Goal: Communication & Community: Answer question/provide support

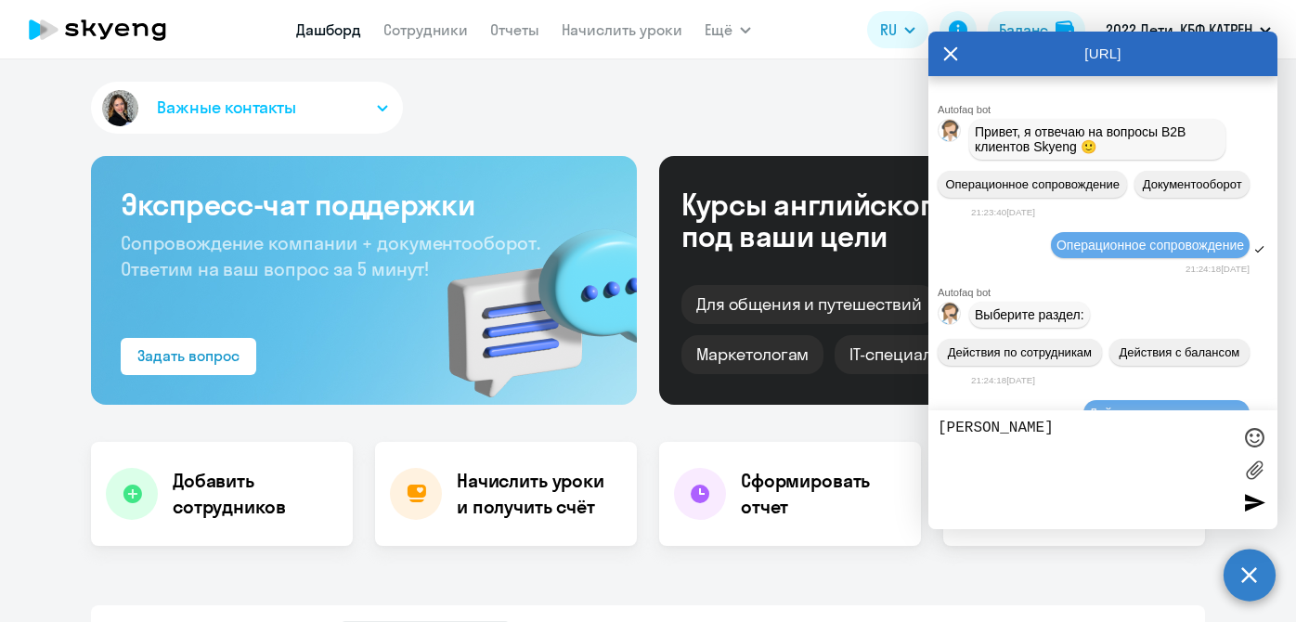
select select "30"
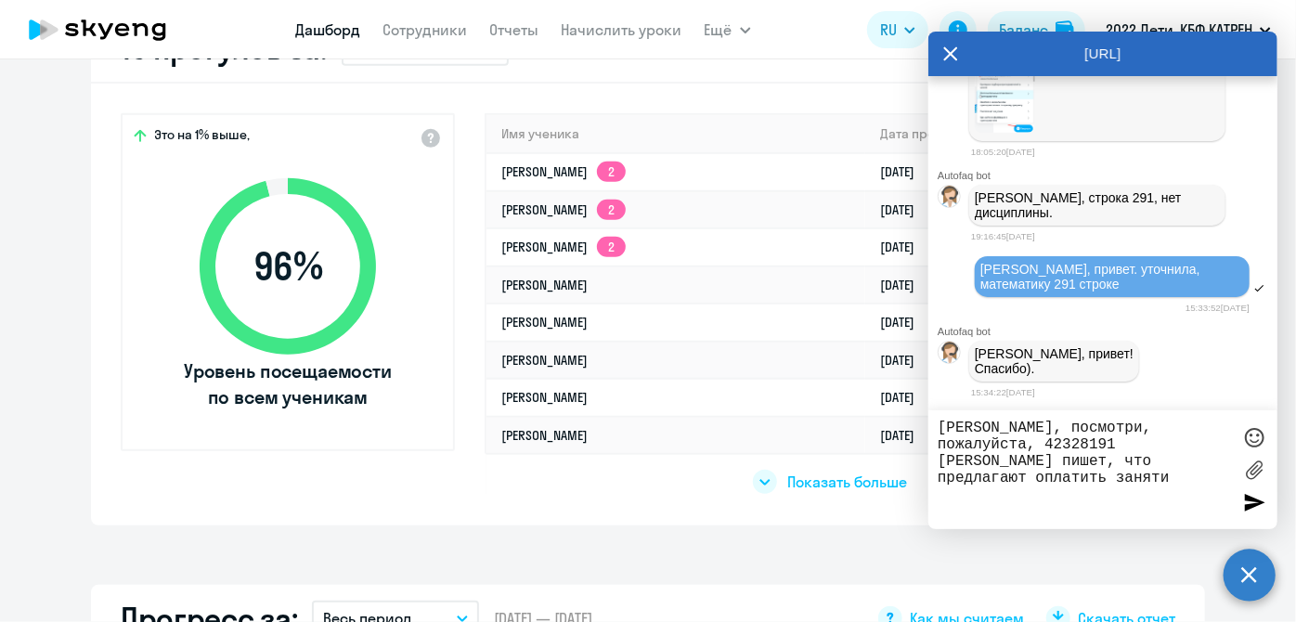
type textarea "[PERSON_NAME], посмотри, пожалуйста, 42328191 [PERSON_NAME] пишет, что предлага…"
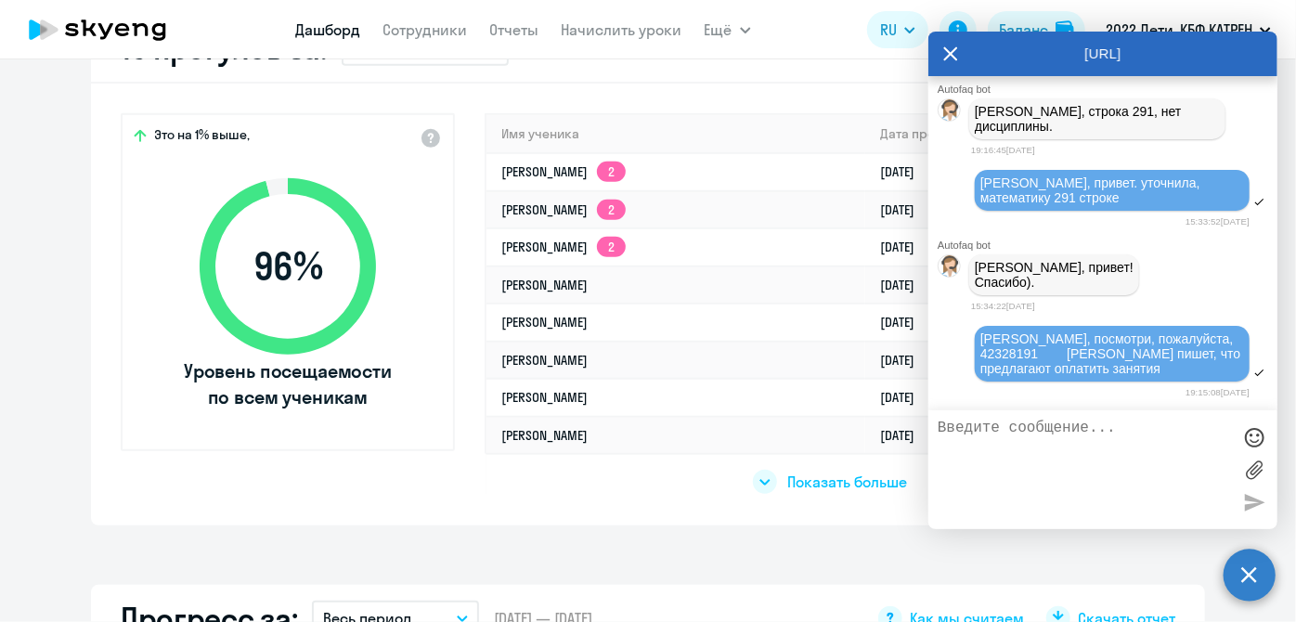
scroll to position [239096, 0]
click at [1014, 19] on div "Баланс" at bounding box center [1023, 30] width 49 height 22
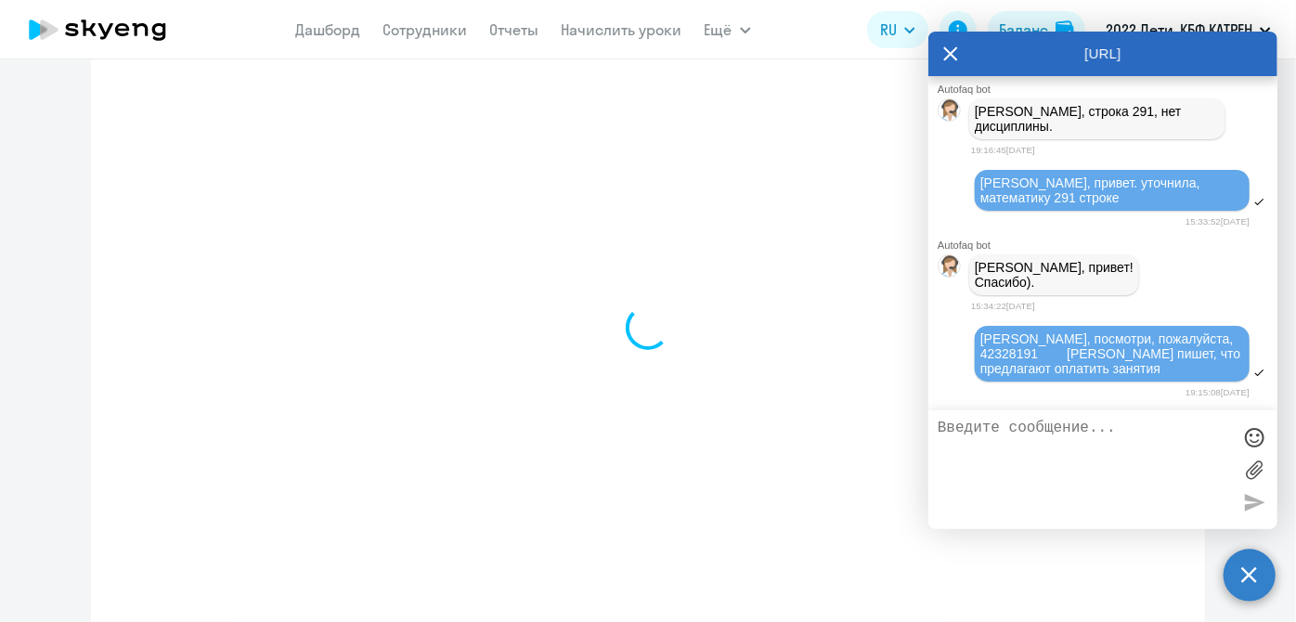
scroll to position [616, 0]
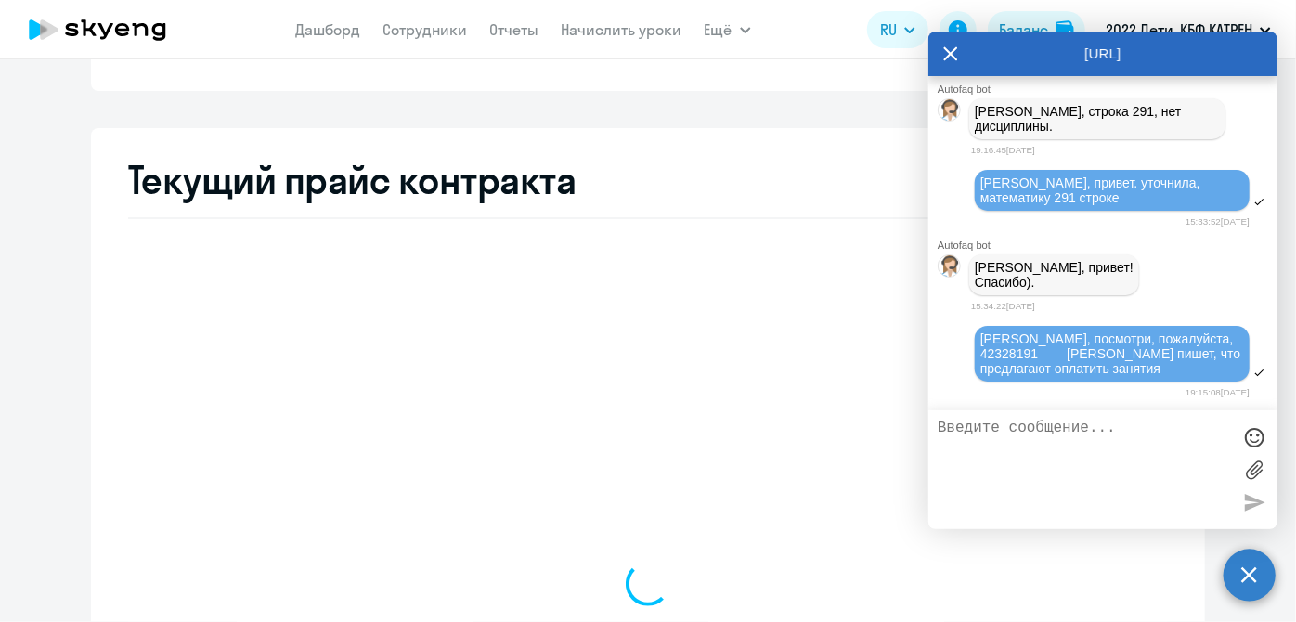
click at [951, 50] on icon at bounding box center [950, 54] width 15 height 45
click at [1233, 579] on circle at bounding box center [1250, 575] width 52 height 52
select select "english_adult_not_native_speaker"
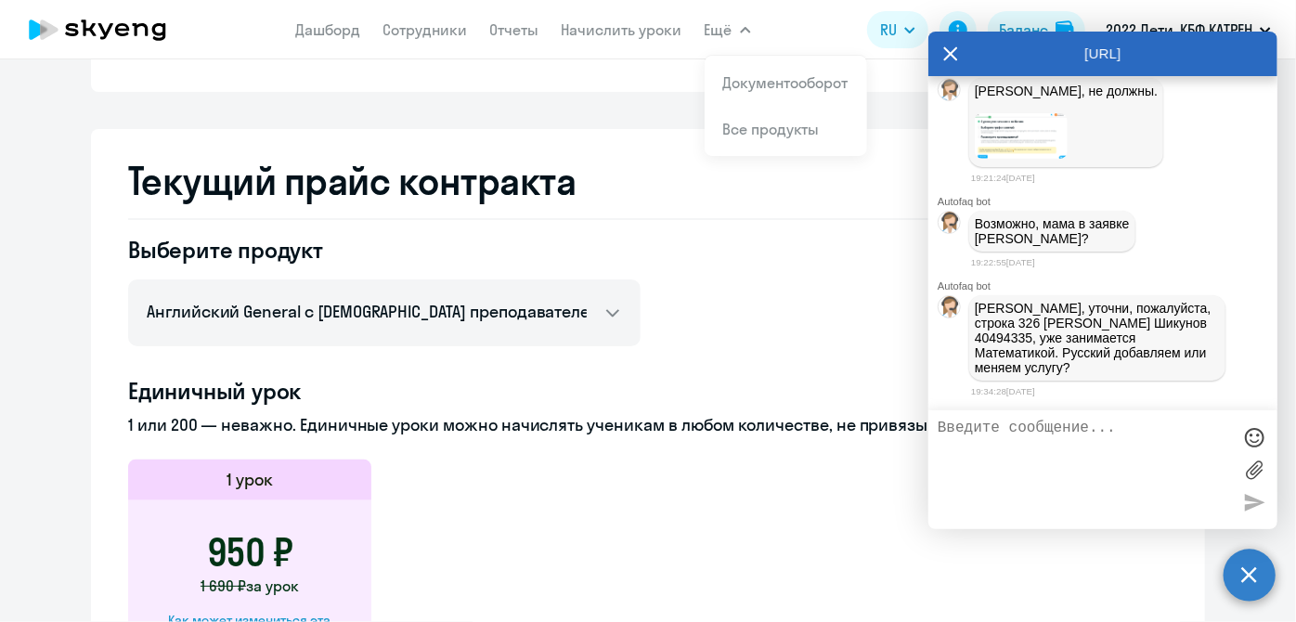
scroll to position [239447, 0]
click at [1075, 439] on textarea at bounding box center [1084, 470] width 293 height 100
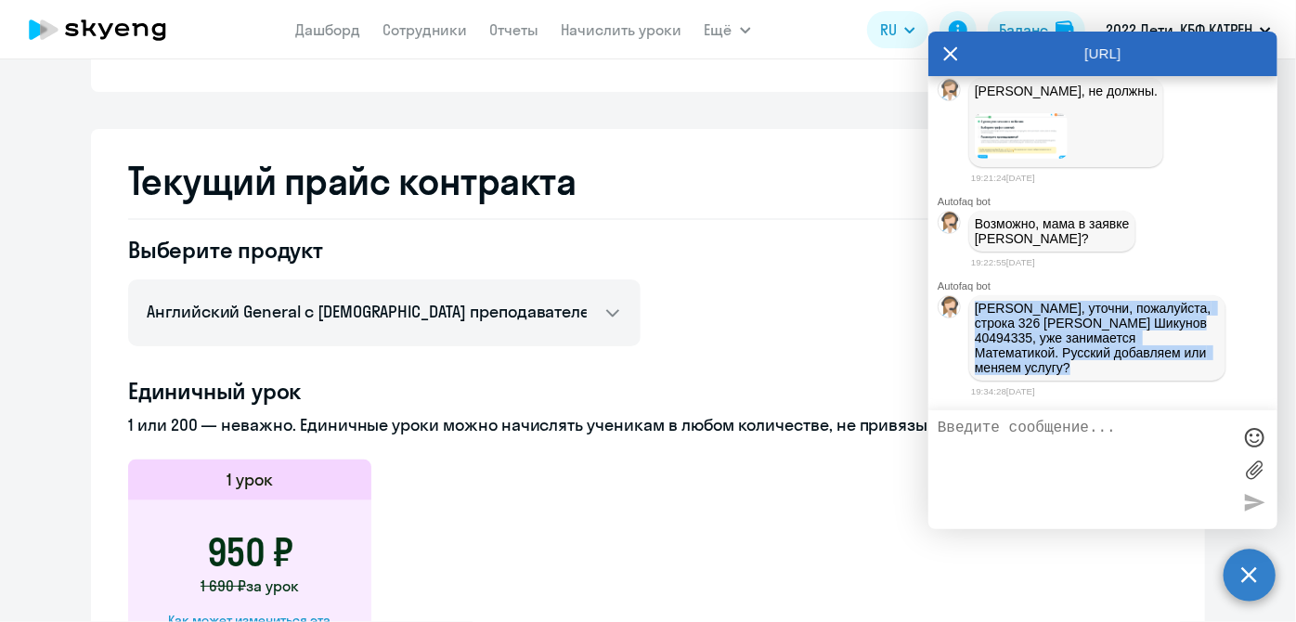
drag, startPoint x: 979, startPoint y: 306, endPoint x: 1201, endPoint y: 367, distance: 230.8
click at [1201, 367] on span "[PERSON_NAME], уточни, пожалуйста, строка 326 [PERSON_NAME] Шикунов 40494335, у…" at bounding box center [1097, 338] width 245 height 74
copy span "[PERSON_NAME], уточни, пожалуйста, строка 326 [PERSON_NAME] Шикунов 40494335, у…"
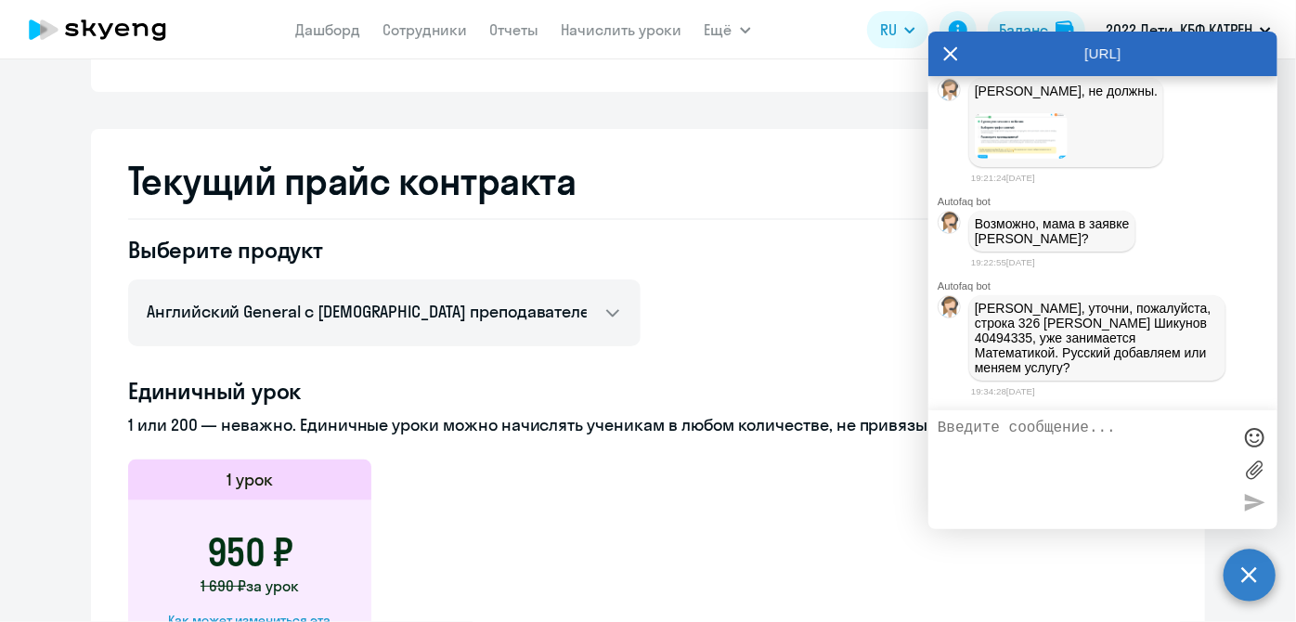
click at [1079, 463] on textarea at bounding box center [1084, 470] width 293 height 100
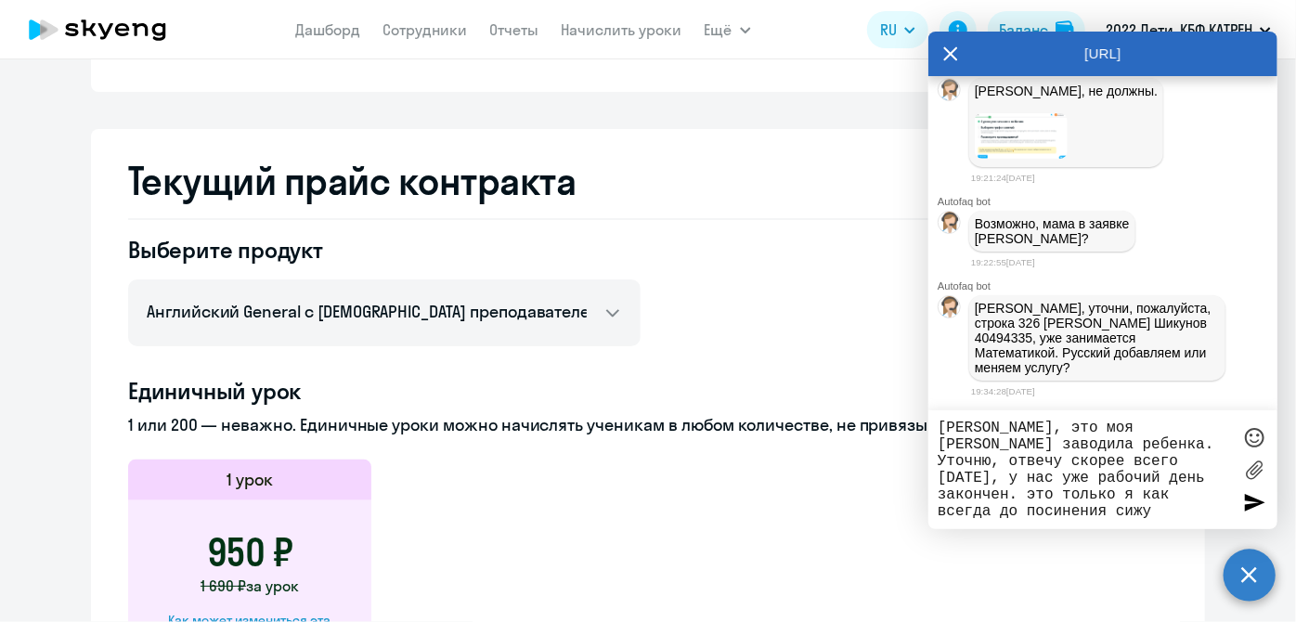
click at [1254, 431] on div at bounding box center [1254, 437] width 28 height 28
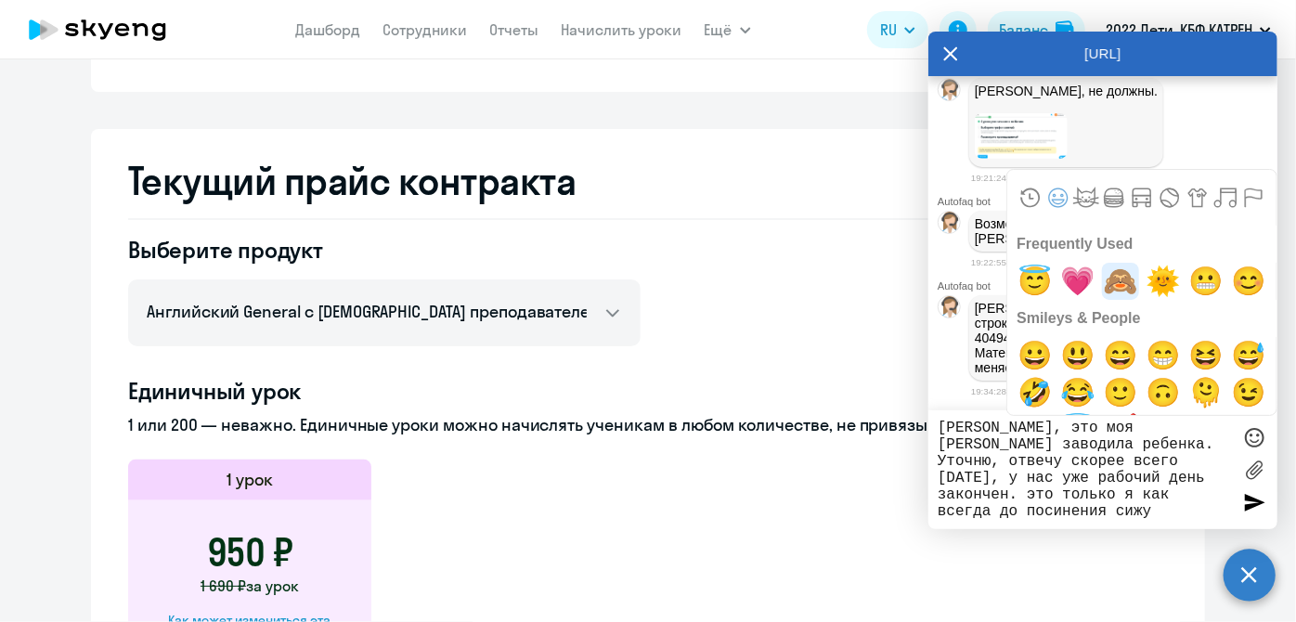
click at [1107, 279] on span "🙈" at bounding box center [1121, 281] width 44 height 37
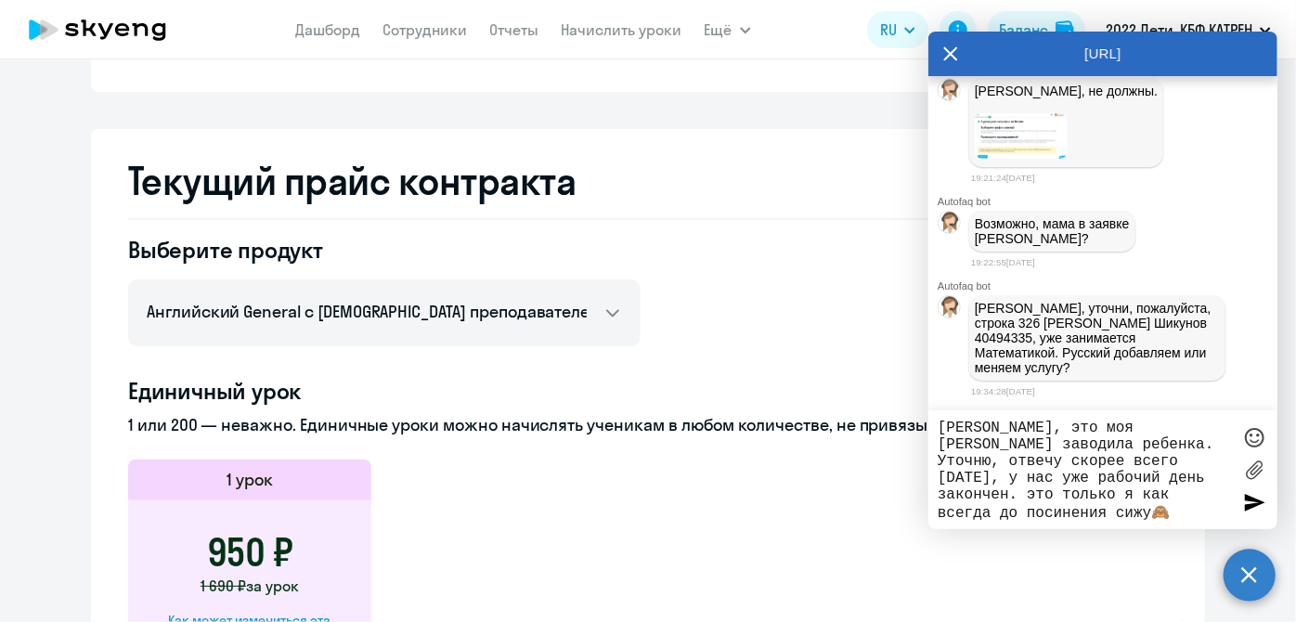
click at [1194, 497] on textarea "[PERSON_NAME], это моя [PERSON_NAME] заводила ребенка. Уточню, отвечу скорее вс…" at bounding box center [1084, 470] width 293 height 100
type textarea "[PERSON_NAME], это моя [PERSON_NAME] заводила ребенка. Уточню, отвечу скорее вс…"
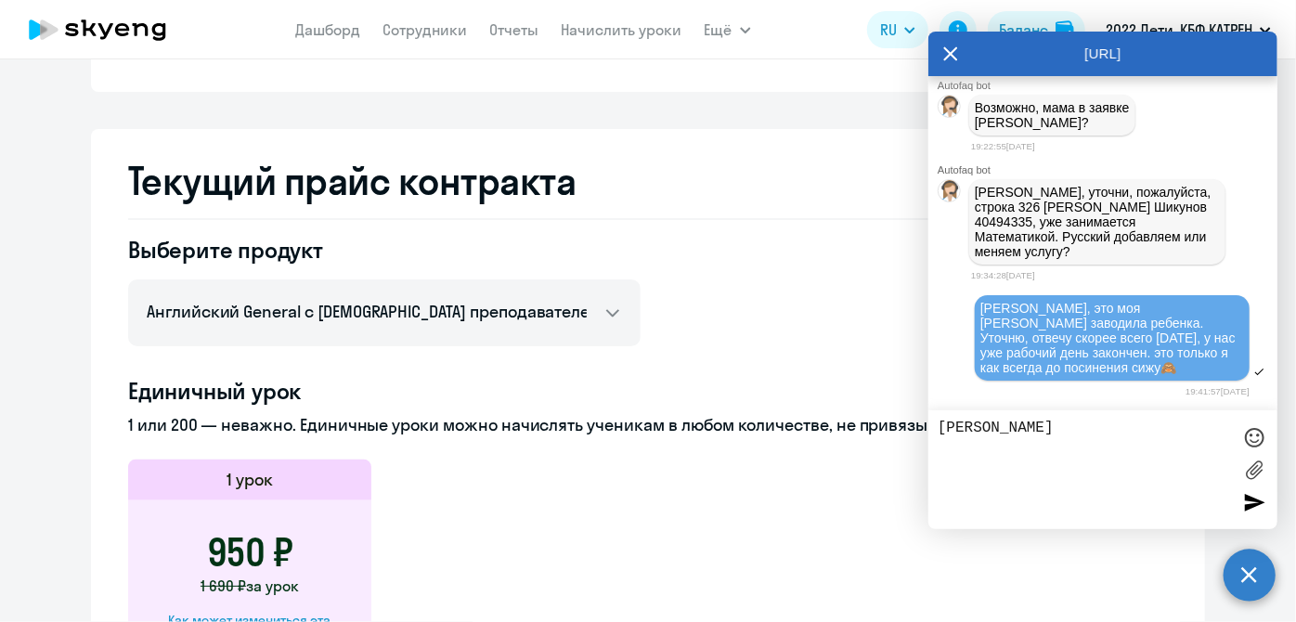
scroll to position [239566, 0]
type textarea "[PERSON_NAME], а ты со скольки работаешь [DATE]?"
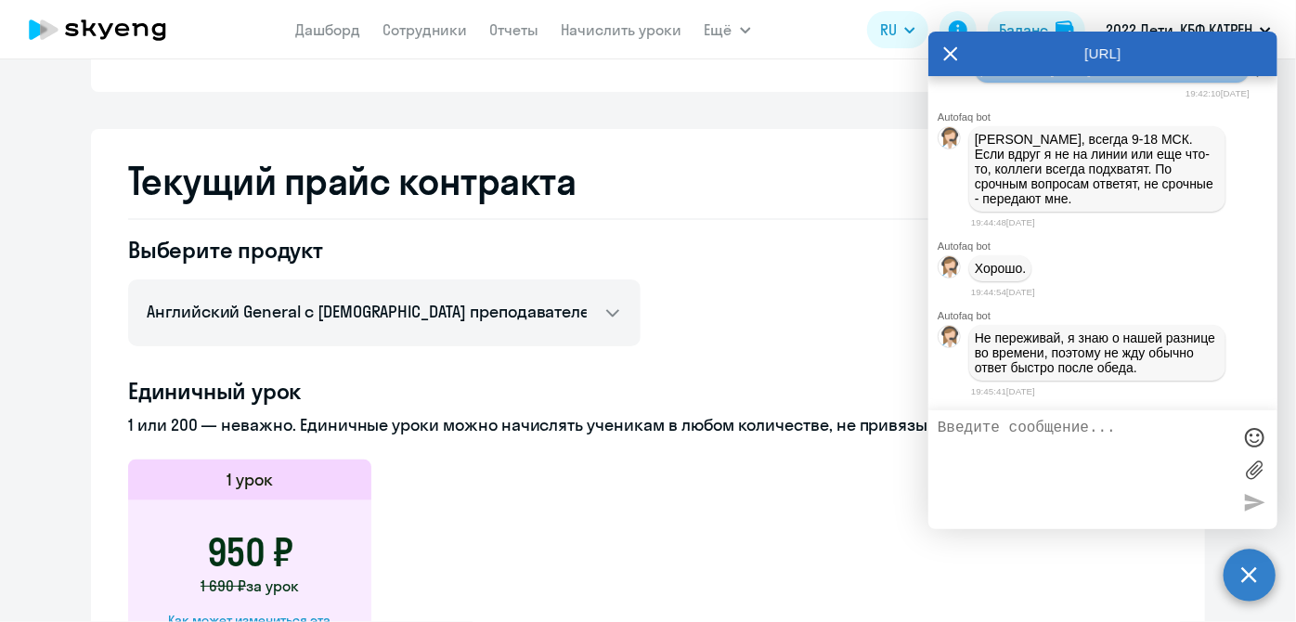
scroll to position [239922, 0]
click at [1069, 463] on textarea at bounding box center [1084, 470] width 293 height 100
drag, startPoint x: 1107, startPoint y: 429, endPoint x: 993, endPoint y: 433, distance: 113.3
click at [990, 435] on textarea "[PERSON_NAME], этот мальчик" at bounding box center [1084, 470] width 293 height 100
click at [1142, 425] on textarea "[PERSON_NAME], разобралась с [PERSON_NAME]. написала РУ вопрос хотят" at bounding box center [1084, 470] width 293 height 100
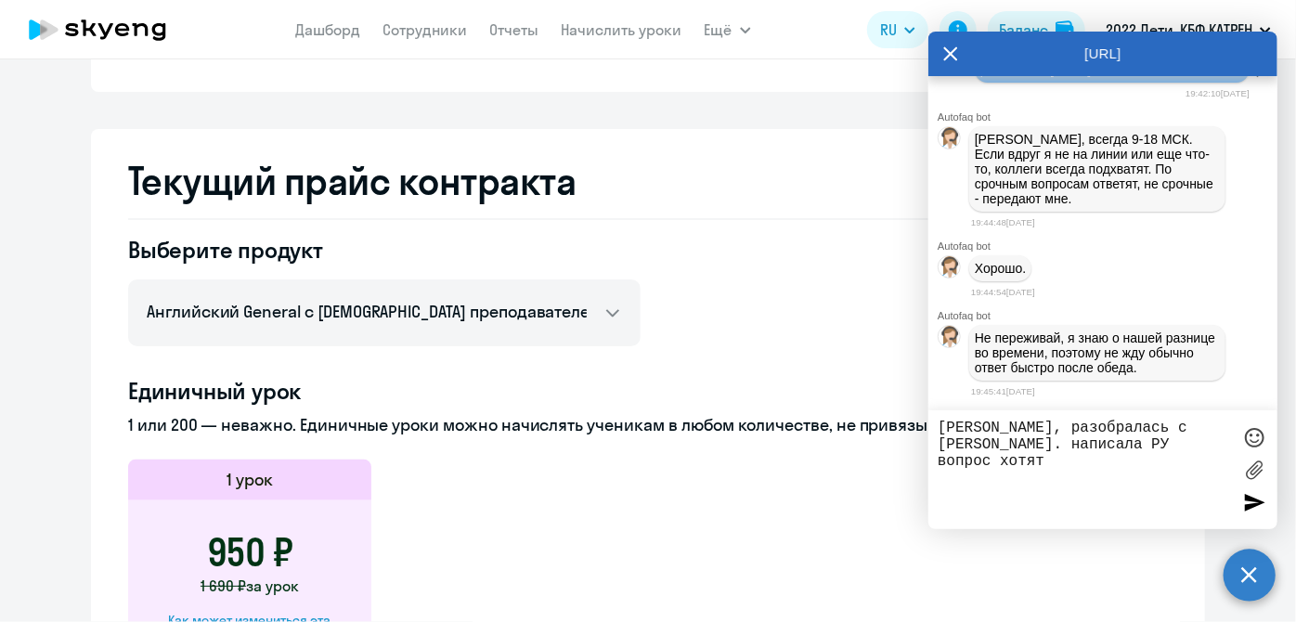
click at [1217, 430] on textarea "[PERSON_NAME], разобралась с [PERSON_NAME]. написала РУ вопрос хотят" at bounding box center [1084, 470] width 293 height 100
click at [1228, 457] on textarea "[PERSON_NAME], разобралась с [PERSON_NAME], это мой ученик из прошлого набора. …" at bounding box center [1084, 470] width 293 height 100
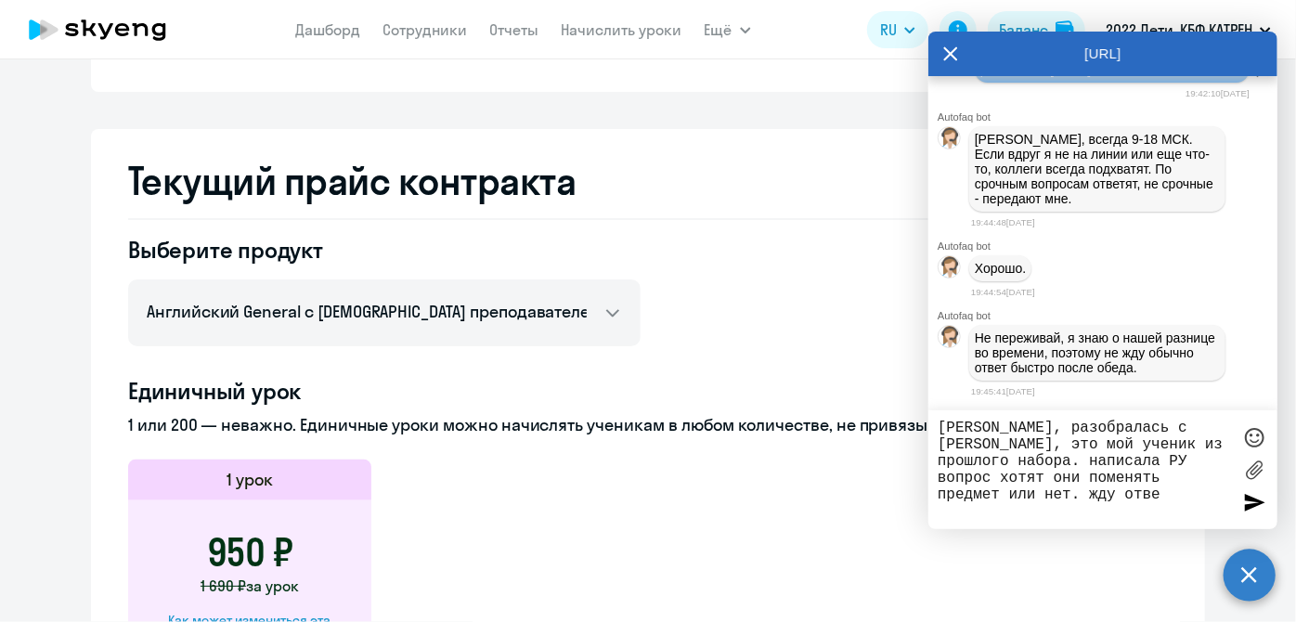
type textarea "[PERSON_NAME], разобралась с [PERSON_NAME], это мой ученик из прошлого набора. …"
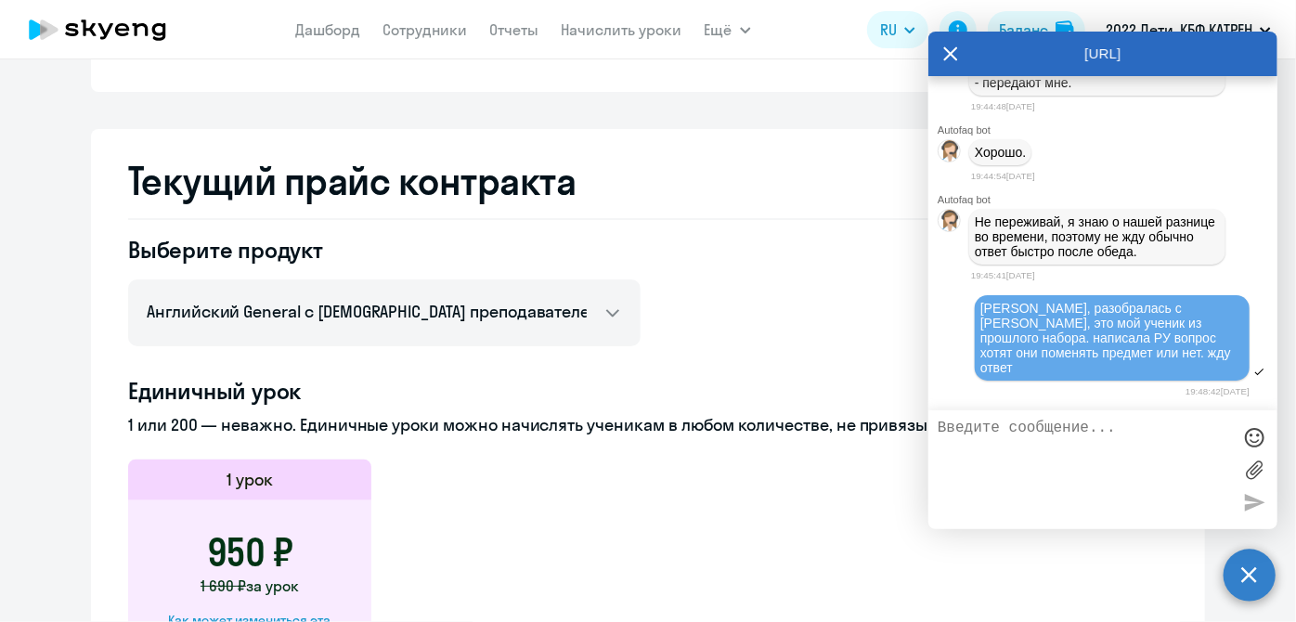
scroll to position [240024, 0]
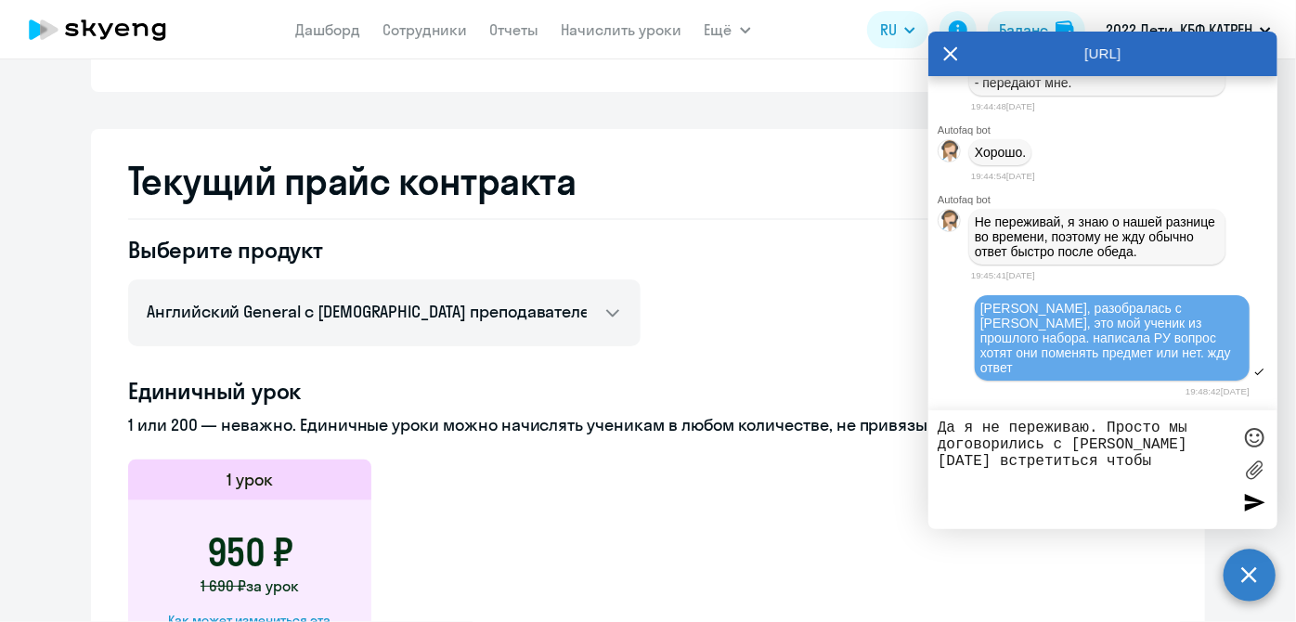
click at [1095, 444] on textarea "Да я не переживаю. Просто мы договорились с [PERSON_NAME] [DATE] встретиться чт…" at bounding box center [1084, 470] width 293 height 100
click at [1146, 468] on textarea "Да я не переживаю. Просто мы договорились с [PERSON_NAME] [DATE] встретиться чт…" at bounding box center [1084, 470] width 293 height 100
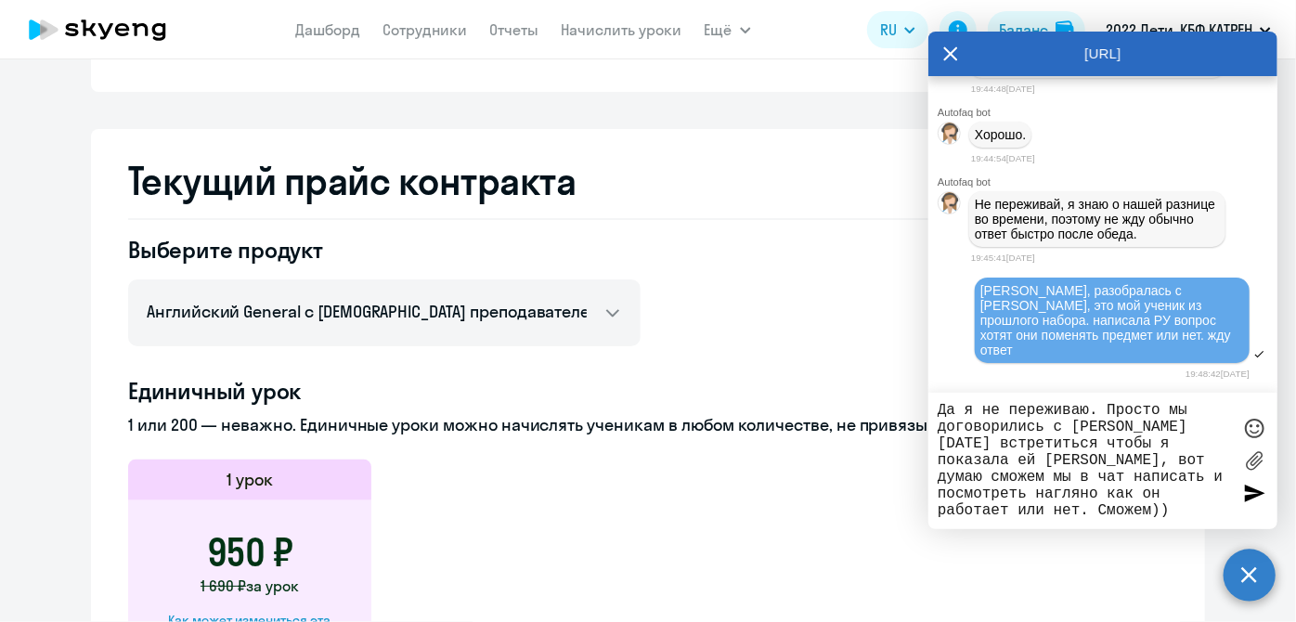
click at [1179, 477] on textarea "Да я не переживаю. Просто мы договорились с [PERSON_NAME] [DATE] встретиться чт…" at bounding box center [1084, 461] width 293 height 118
type textarea "Да я не переживаю. Просто мы договорились с [PERSON_NAME] [DATE] встретиться чт…"
click at [1249, 491] on div at bounding box center [1254, 494] width 28 height 28
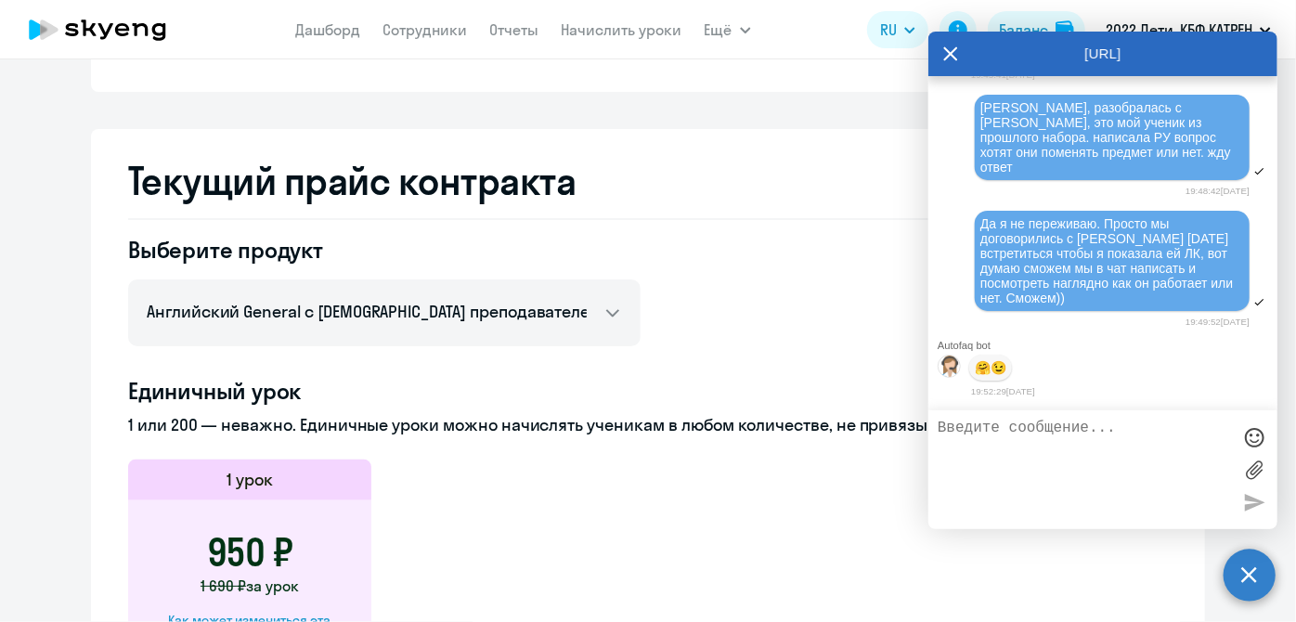
scroll to position [240228, 0]
